Goal: Information Seeking & Learning: Learn about a topic

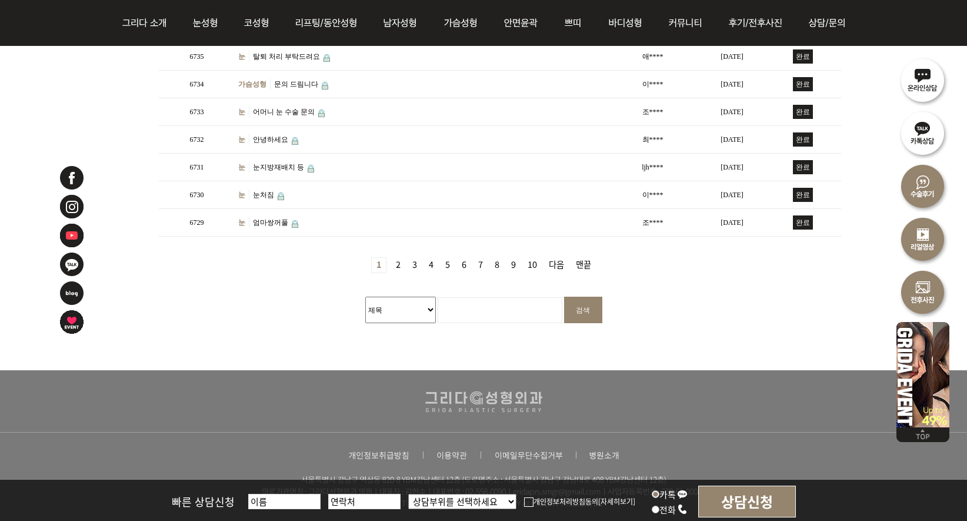
scroll to position [471, 0]
click at [476, 302] on input "검색어 필수" at bounding box center [500, 309] width 125 height 26
type input "sta"
click at [564, 296] on input "검색" at bounding box center [583, 309] width 38 height 26
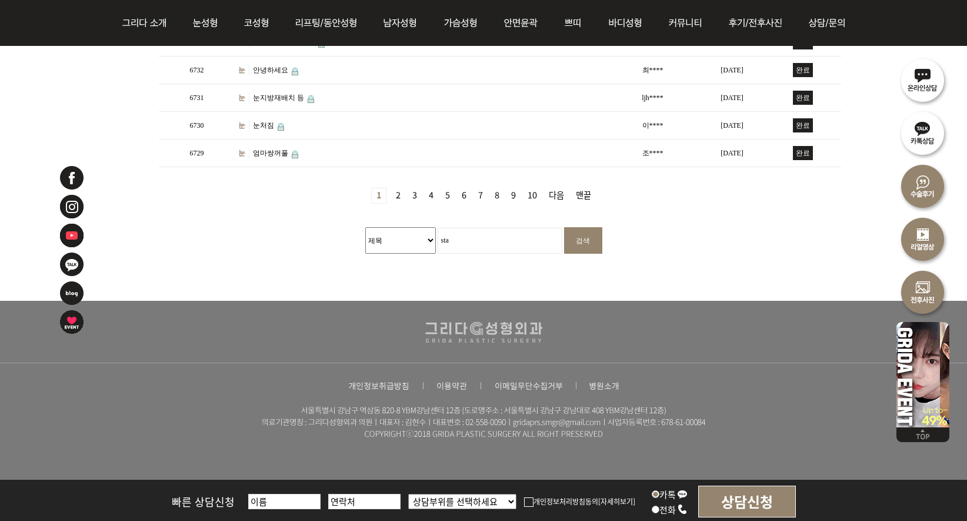
scroll to position [541, 0]
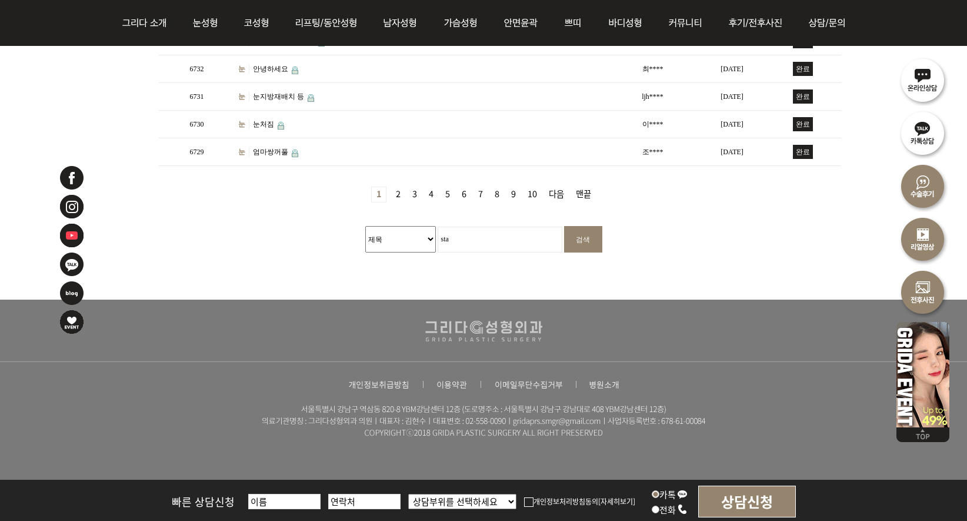
click at [432, 190] on link "4 페이지" at bounding box center [431, 194] width 14 height 15
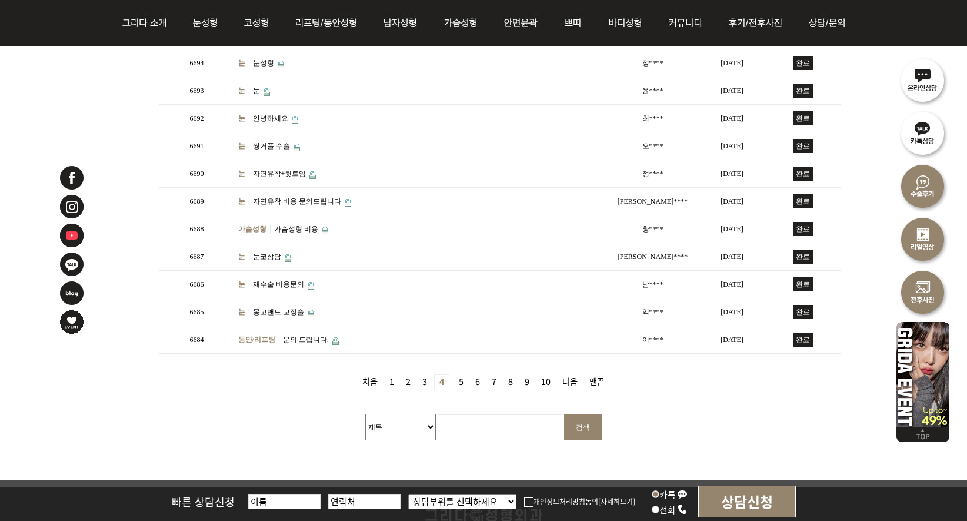
scroll to position [541, 0]
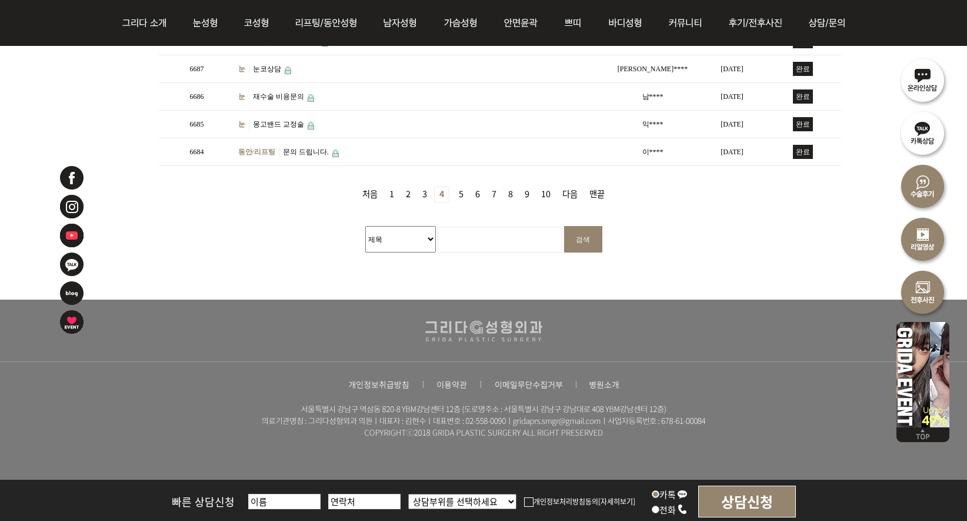
click at [597, 195] on link "맨끝" at bounding box center [597, 194] width 25 height 15
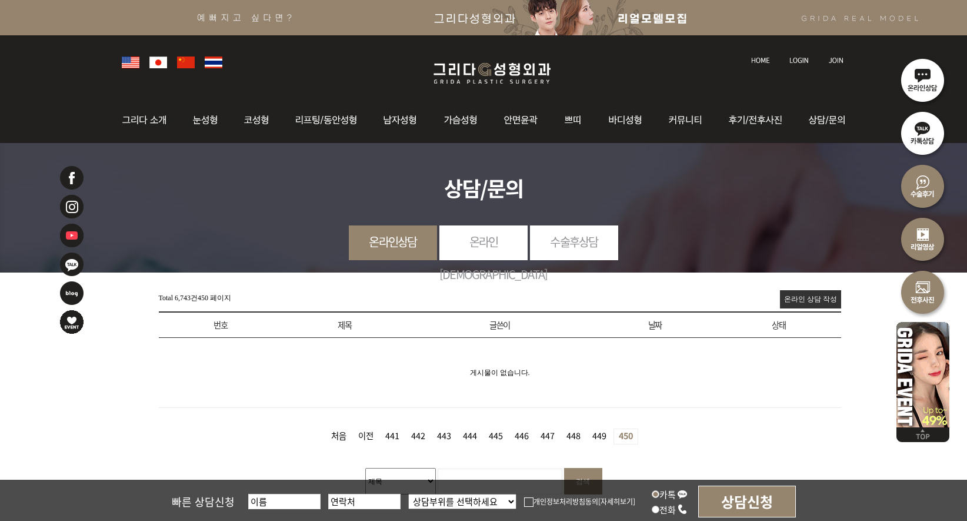
scroll to position [196, 0]
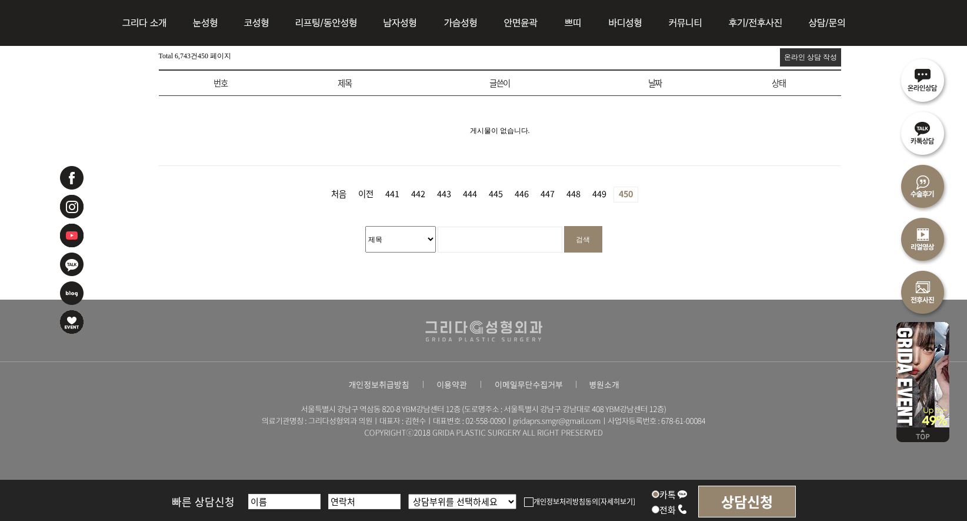
click at [398, 189] on link "441 페이지" at bounding box center [393, 194] width 24 height 15
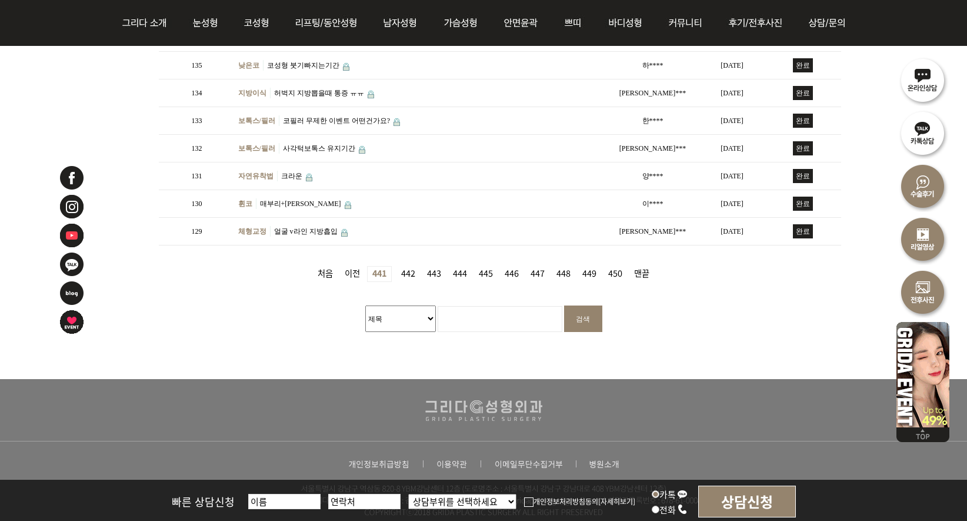
scroll to position [541, 0]
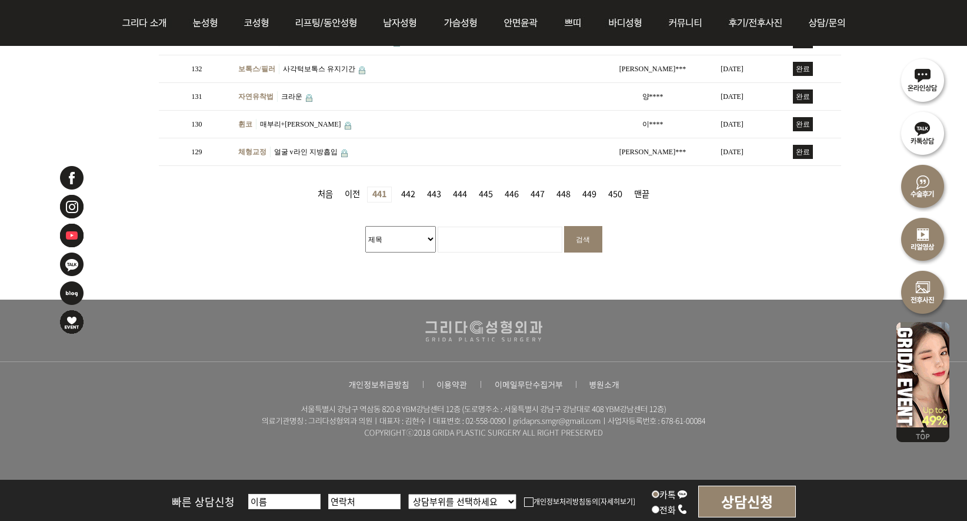
click at [499, 184] on nav "처음 이전 열린 441 페이지 442 페이지 443 페이지 444 페이지 445 페이지 446 페이지 447 페이지 448 페이지 449 페이…" at bounding box center [483, 189] width 697 height 28
drag, startPoint x: 501, startPoint y: 185, endPoint x: 508, endPoint y: 194, distance: 10.8
click at [502, 187] on link "446 페이지" at bounding box center [512, 194] width 24 height 15
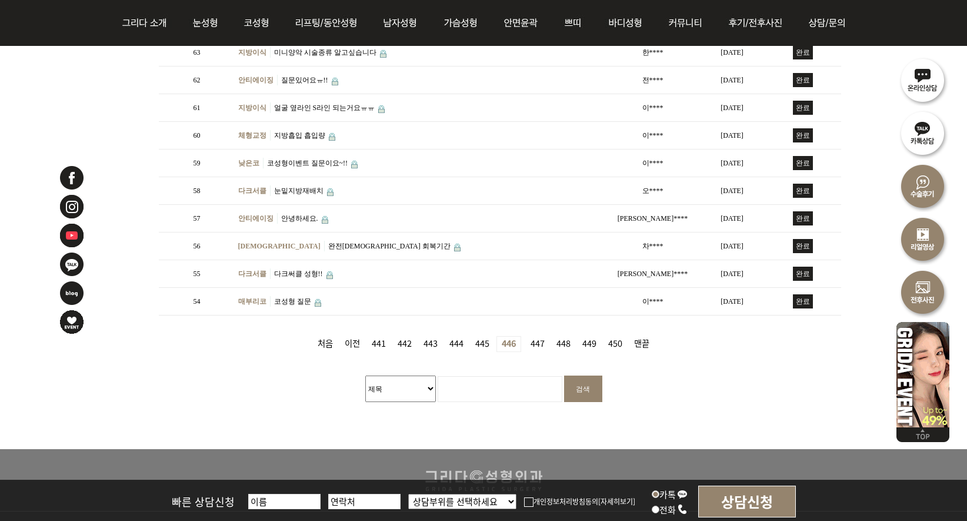
scroll to position [412, 0]
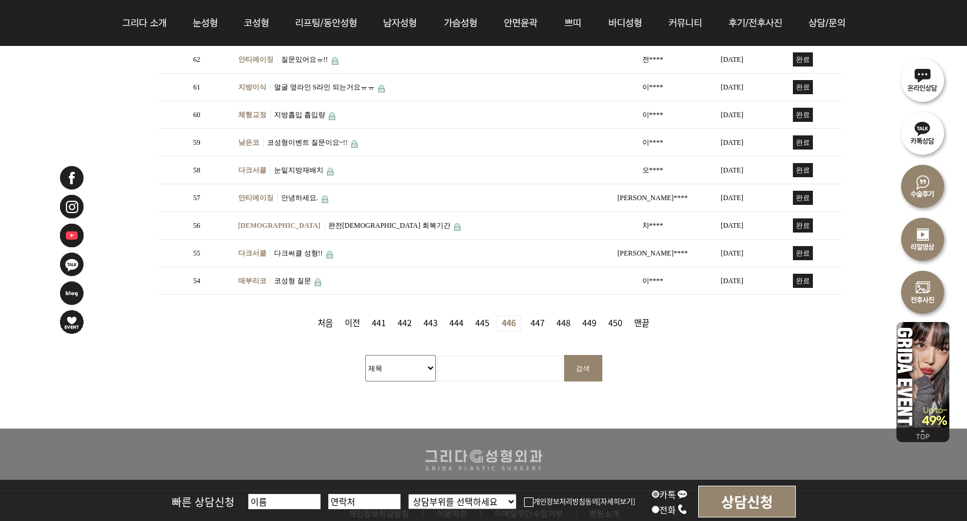
click at [321, 324] on link "처음" at bounding box center [325, 323] width 25 height 15
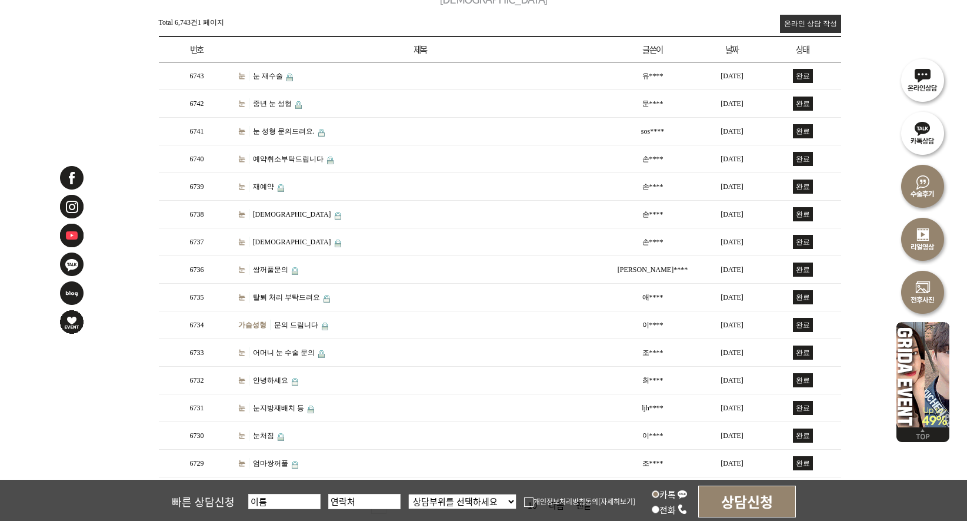
scroll to position [412, 0]
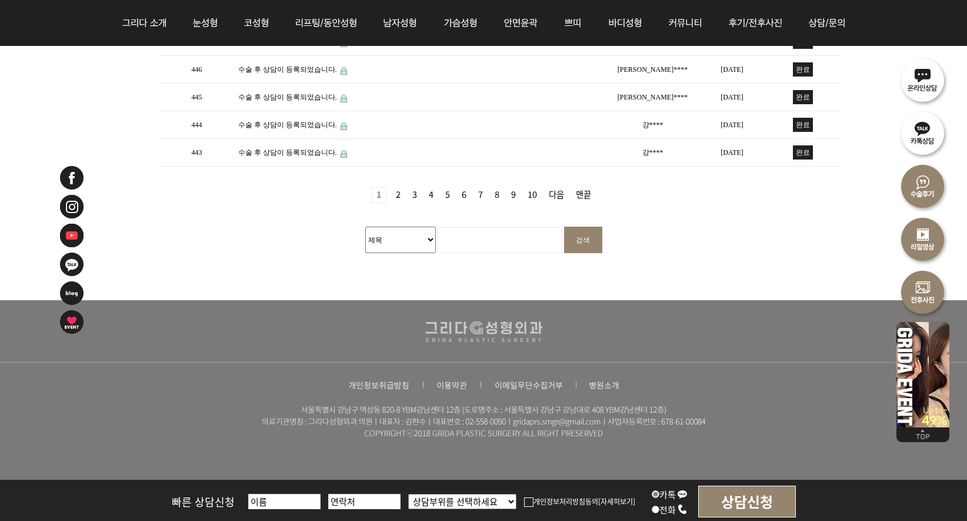
scroll to position [541, 0]
click at [409, 188] on link "3 페이지" at bounding box center [415, 194] width 14 height 15
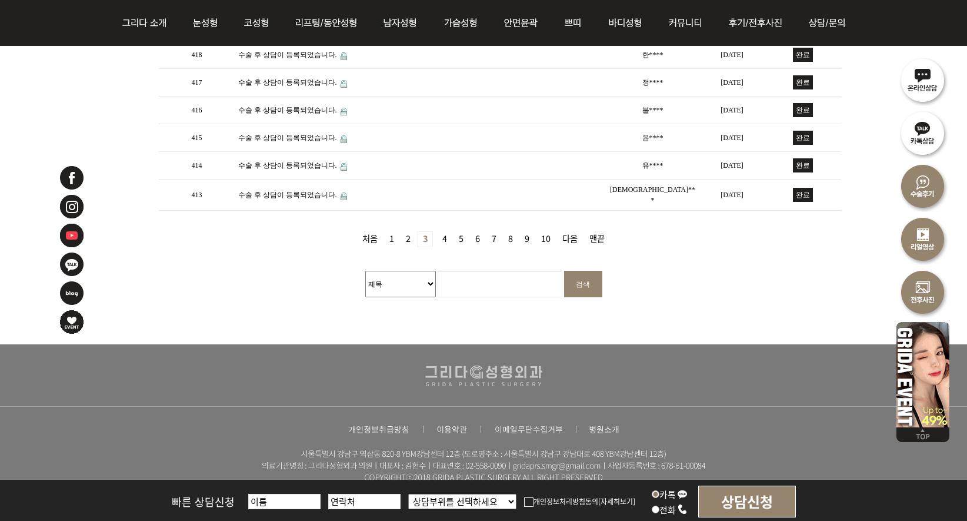
scroll to position [529, 0]
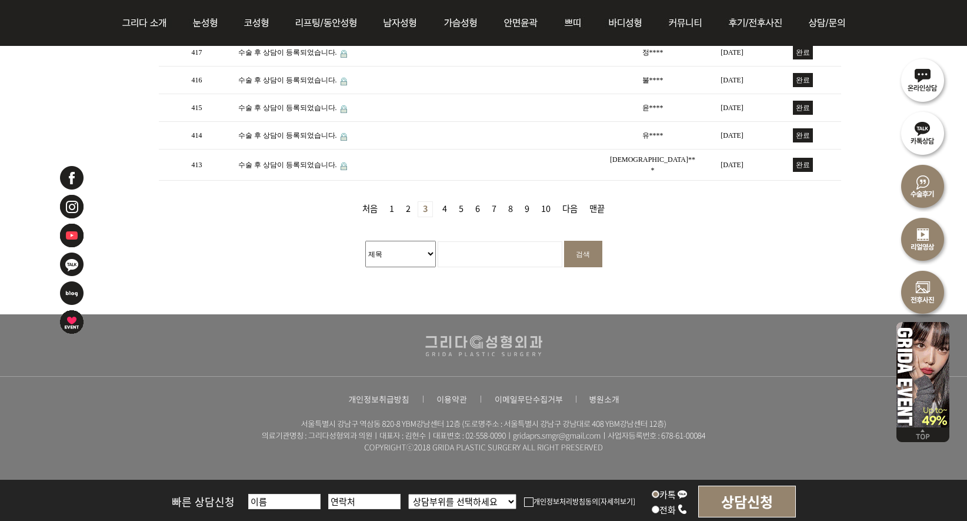
click at [516, 212] on div "수술후상담 목록 Total 457건 3 페이지 온라인 상담 작성 수술후상담 목록 번호 제목 글쓴이 날짜 상태 427 수술 후 상담이 등록되었습…" at bounding box center [483, 5] width 697 height 617
click at [515, 202] on link "8 페이지" at bounding box center [511, 209] width 14 height 15
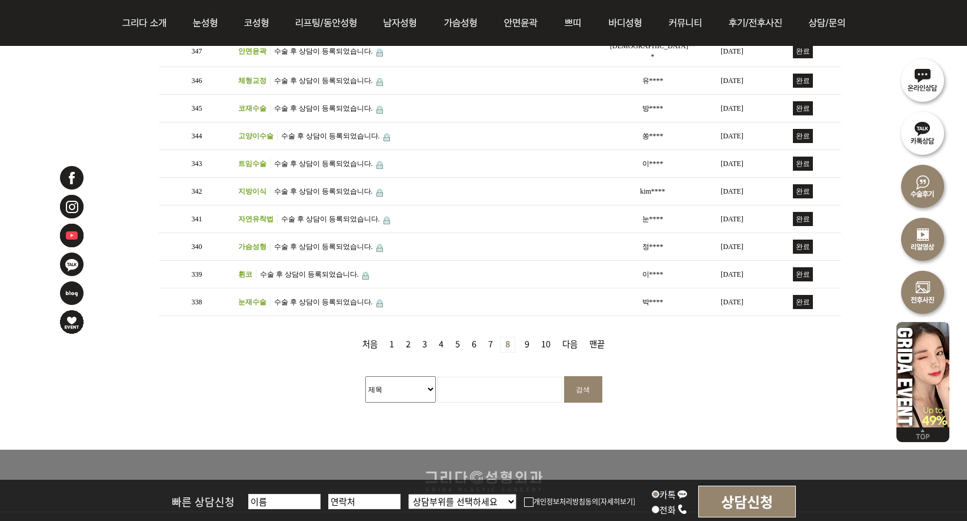
scroll to position [412, 0]
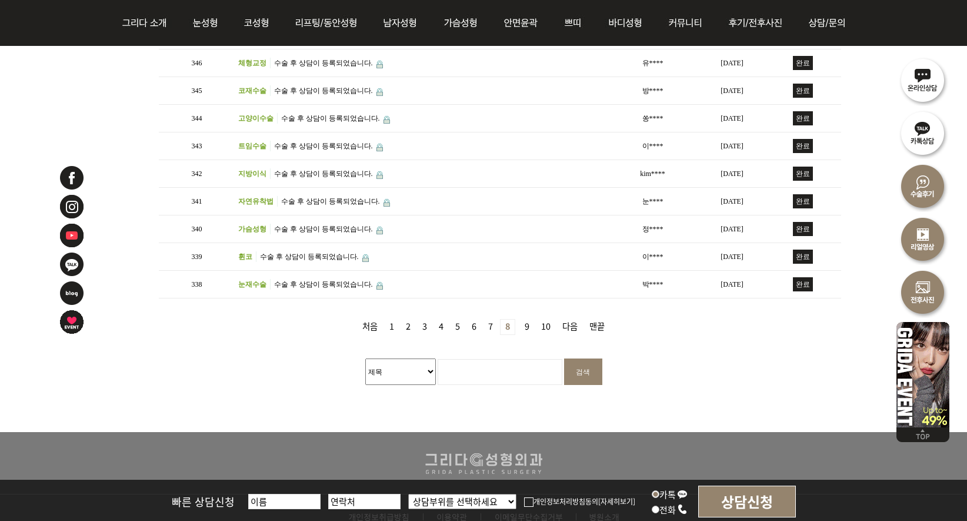
click at [574, 307] on nav "처음 1 페이지 2 페이지 3 페이지 4 페이지 5 페이지 6 페이지 7 페이지 열린 8 페이지 9 페이지 10 페이지 다음 맨끝" at bounding box center [483, 321] width 697 height 28
click at [574, 319] on link "다음" at bounding box center [570, 326] width 25 height 15
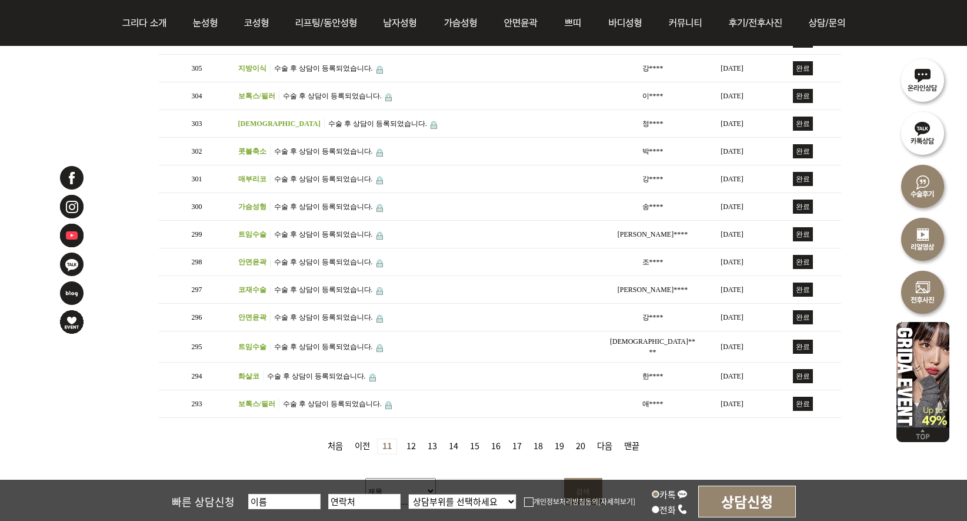
scroll to position [412, 0]
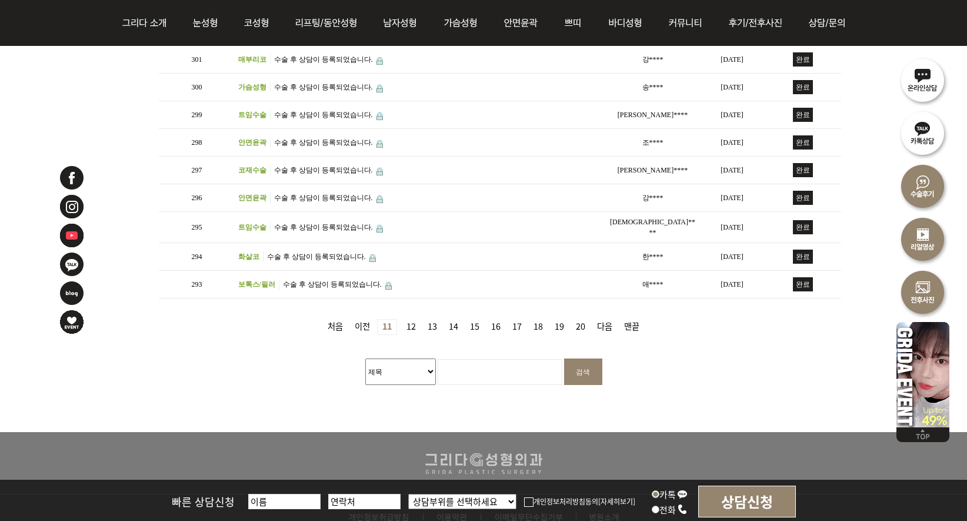
click at [604, 321] on link "다음" at bounding box center [604, 326] width 25 height 15
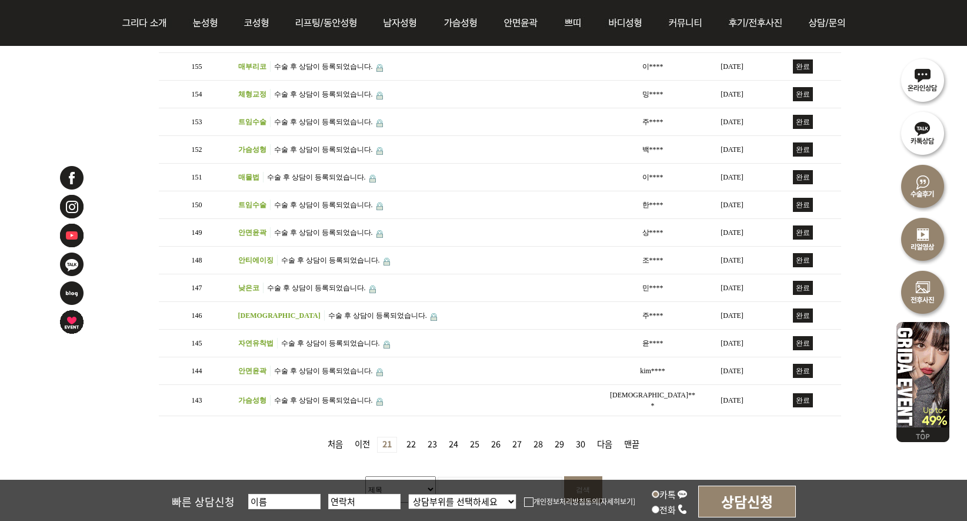
scroll to position [353, 0]
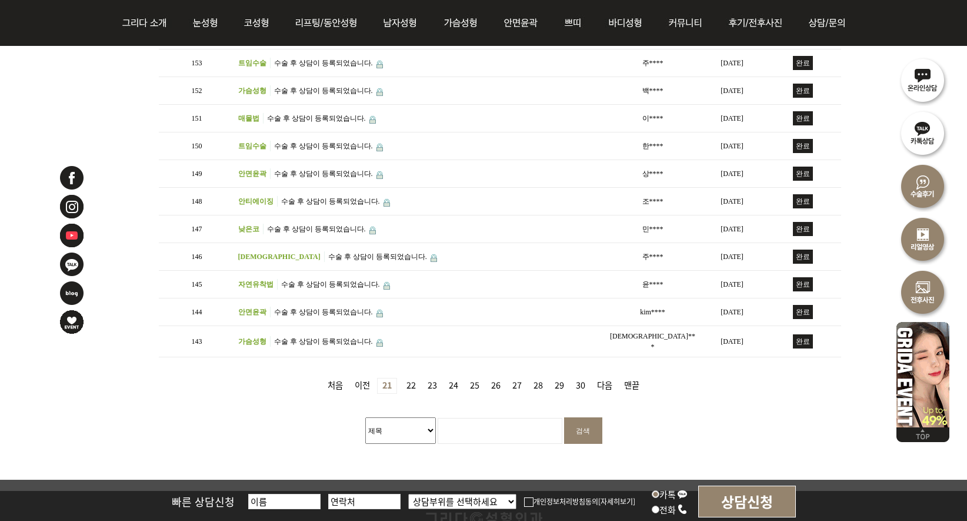
click at [595, 378] on link "다음" at bounding box center [604, 385] width 25 height 15
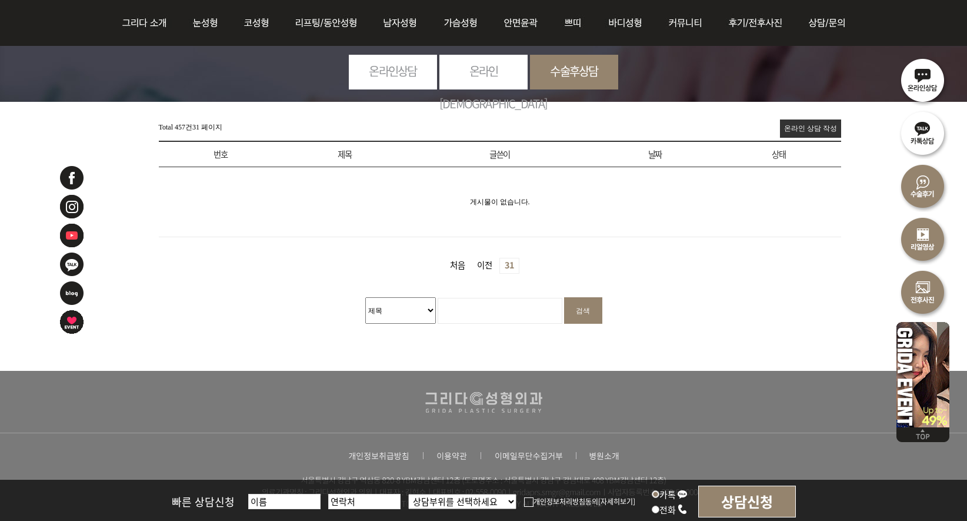
scroll to position [196, 0]
